Goal: Task Accomplishment & Management: Manage account settings

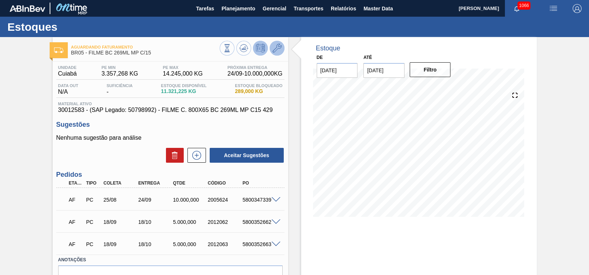
click at [278, 45] on icon at bounding box center [276, 48] width 9 height 9
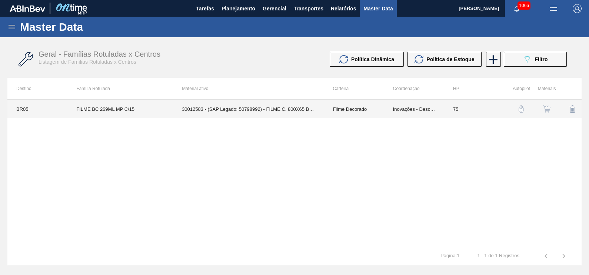
click at [423, 104] on td "Inovações - Descentralização" at bounding box center [414, 109] width 60 height 19
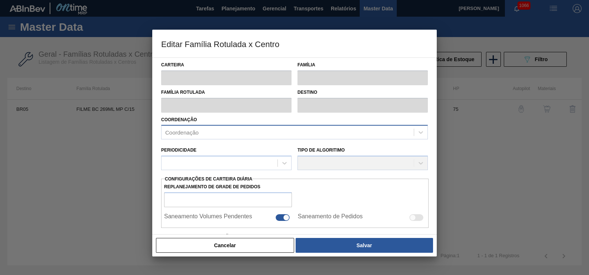
type input "Filme Decorado"
type input "FILME BC 269ML MP C/15"
type input "BR05 - Cuiabá"
type input "75"
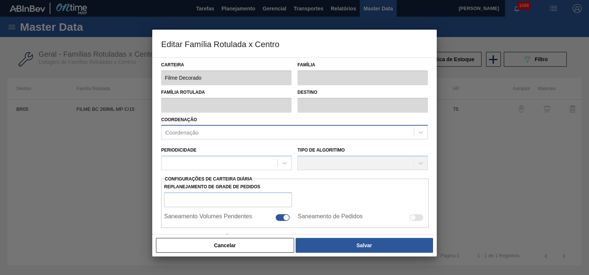
type input "3.357,268"
type input "14.245"
type input "60"
type input "9.889,907"
checkbox input "true"
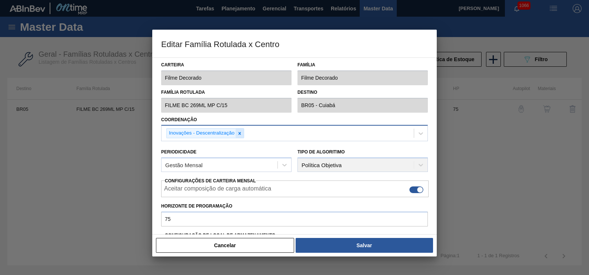
click at [240, 131] on icon at bounding box center [239, 133] width 5 height 5
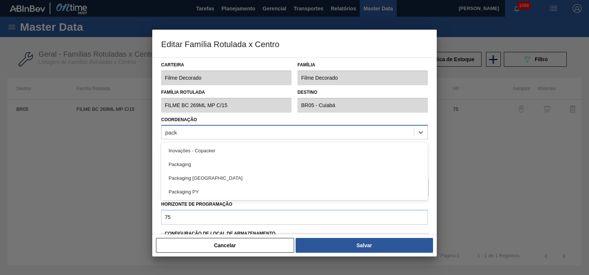
type input "packa"
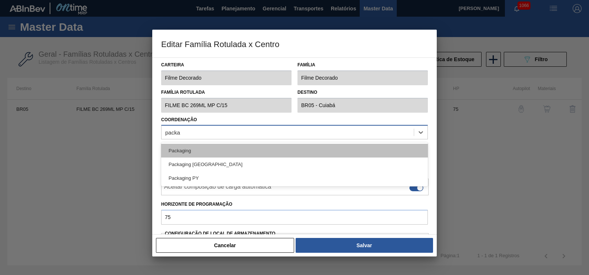
click at [200, 149] on div "Packaging" at bounding box center [294, 151] width 267 height 14
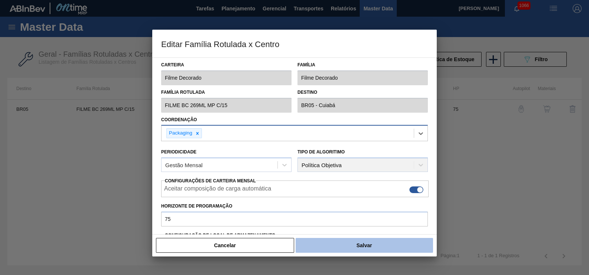
click at [339, 220] on button "Salvar" at bounding box center [363, 245] width 137 height 15
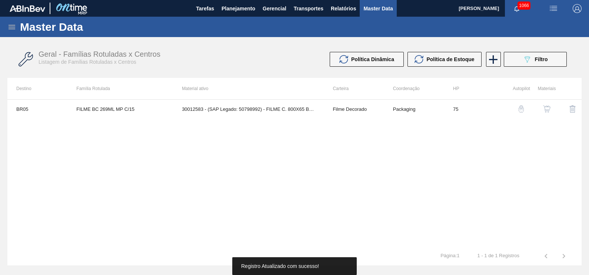
click at [471, 108] on img "button" at bounding box center [546, 108] width 7 height 7
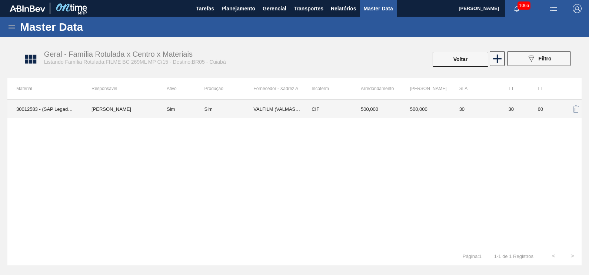
click at [137, 114] on td "[PERSON_NAME]" at bounding box center [120, 109] width 75 height 19
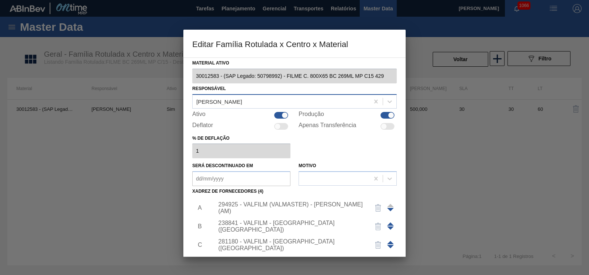
click at [226, 101] on div "[PERSON_NAME]" at bounding box center [219, 101] width 46 height 6
type input "tomas"
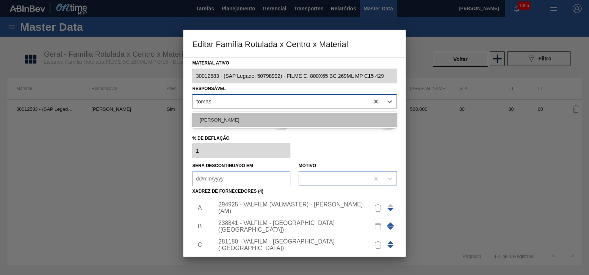
click at [233, 120] on div "[PERSON_NAME]" at bounding box center [294, 120] width 204 height 14
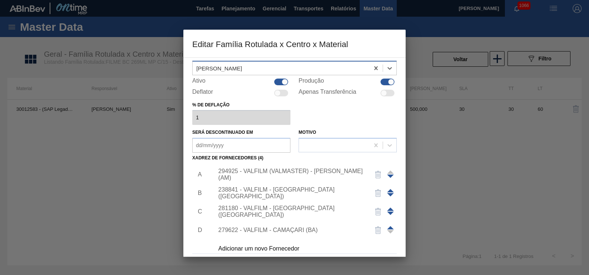
scroll to position [58, 0]
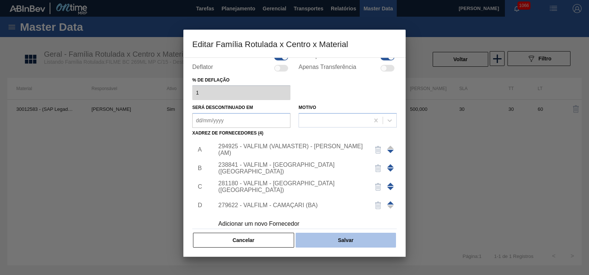
click at [359, 220] on button "Salvar" at bounding box center [345, 239] width 100 height 15
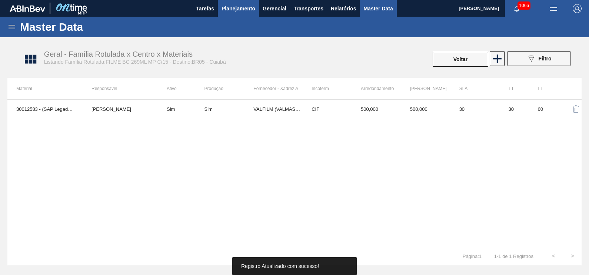
click at [239, 7] on span "Planejamento" at bounding box center [238, 8] width 34 height 9
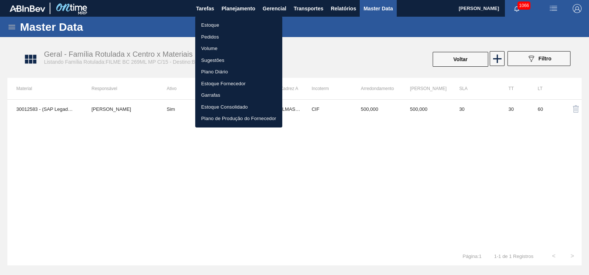
click at [215, 26] on li "Estoque" at bounding box center [238, 25] width 87 height 12
